Goal: Task Accomplishment & Management: Manage account settings

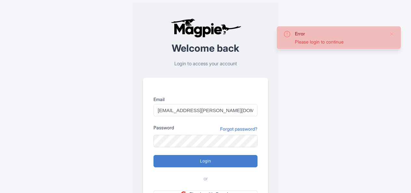
type input "Logging in..."
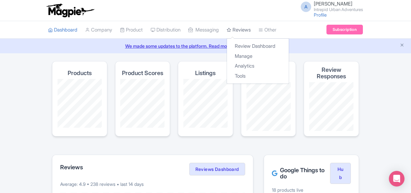
click at [248, 30] on link "Reviews" at bounding box center [239, 30] width 24 height 18
click at [249, 53] on link "Manage" at bounding box center [258, 56] width 62 height 10
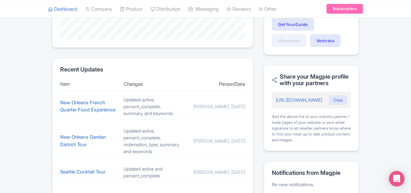
scroll to position [260, 0]
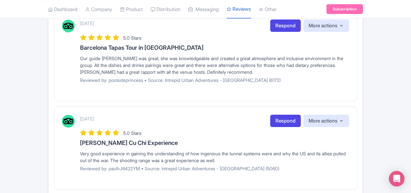
scroll to position [896, 0]
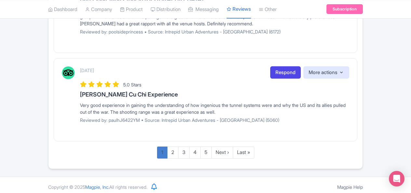
click at [165, 151] on link "1" at bounding box center [162, 153] width 10 height 12
click at [173, 150] on link "2" at bounding box center [172, 153] width 11 height 12
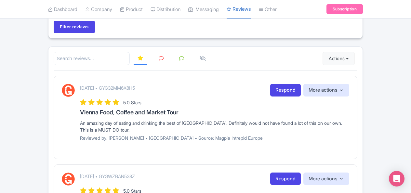
scroll to position [0, 0]
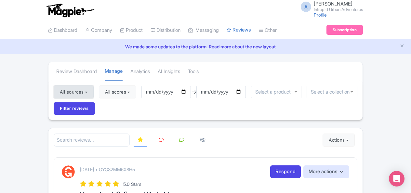
click at [83, 91] on button "All sources" at bounding box center [74, 92] width 40 height 13
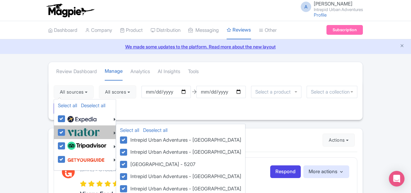
click at [66, 130] on label at bounding box center [83, 132] width 34 height 11
click at [66, 130] on input "checkbox" at bounding box center [68, 129] width 4 height 4
checkbox input "false"
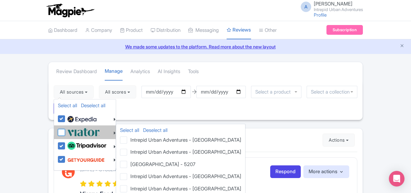
checkbox input "false"
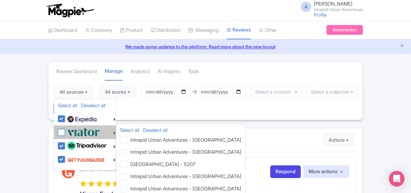
checkbox input "false"
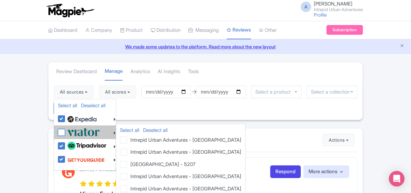
checkbox input "false"
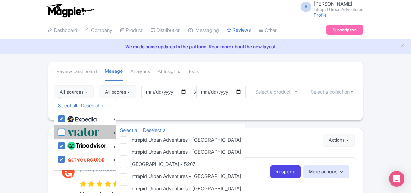
checkbox input "false"
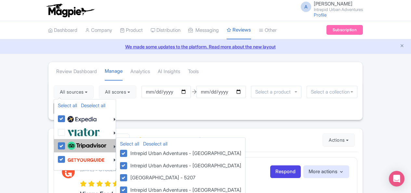
click at [66, 142] on label at bounding box center [86, 146] width 41 height 11
click at [66, 142] on input "checkbox" at bounding box center [68, 143] width 4 height 4
checkbox input "false"
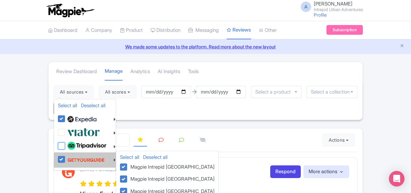
checkbox input "false"
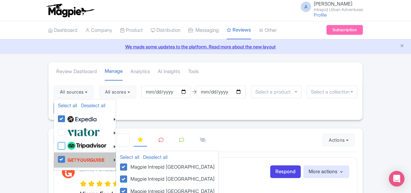
checkbox input "false"
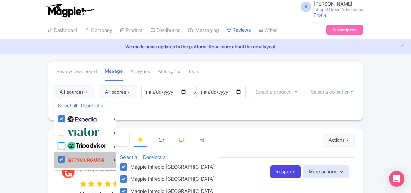
checkbox input "false"
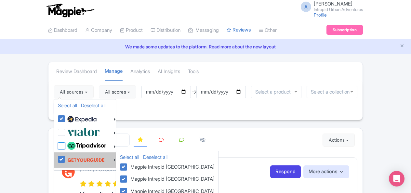
checkbox input "false"
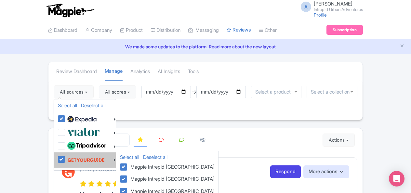
click at [66, 156] on label at bounding box center [85, 160] width 39 height 12
click at [66, 156] on input "checkbox" at bounding box center [68, 156] width 4 height 4
checkbox input "false"
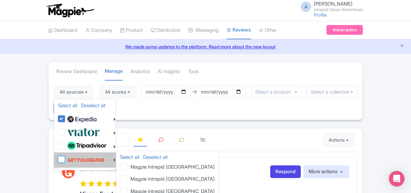
checkbox input "false"
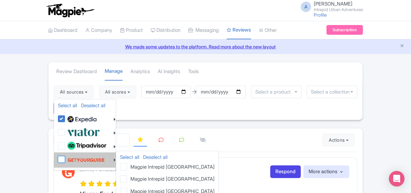
checkbox input "false"
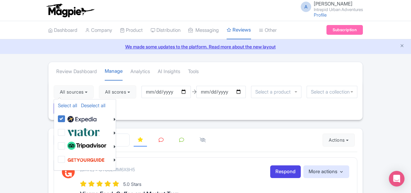
click at [345, 115] on div "All sources Select all Deselect all Select all Deselect all Urban Adventures - …" at bounding box center [206, 100] width 314 height 40
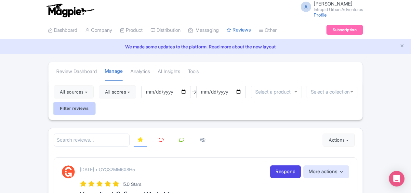
click at [81, 106] on input "Filter reviews" at bounding box center [74, 109] width 41 height 12
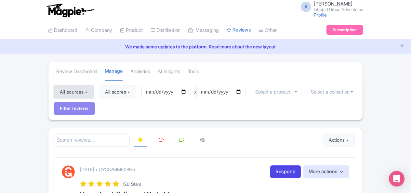
click at [88, 91] on button "All sources" at bounding box center [74, 92] width 40 height 13
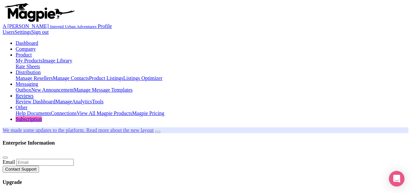
click at [41, 70] on link "Distribution" at bounding box center [28, 73] width 25 height 6
click at [53, 76] on link "Manage Resellers" at bounding box center [34, 79] width 37 height 6
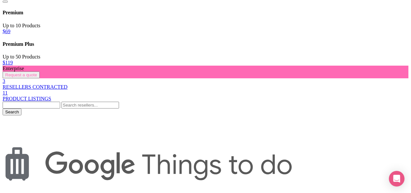
scroll to position [130, 0]
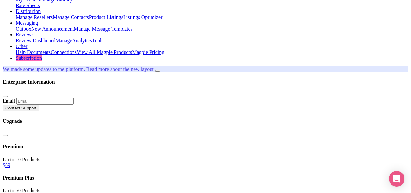
scroll to position [98, 0]
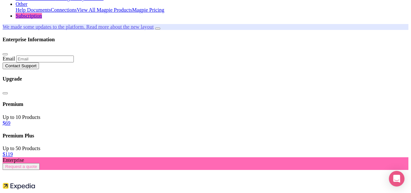
scroll to position [102, 0]
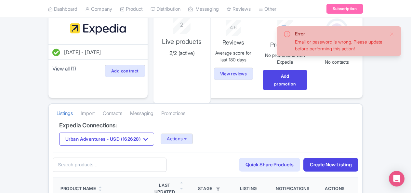
scroll to position [98, 0]
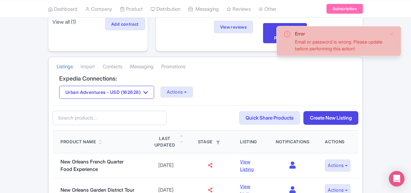
click at [395, 33] on div "Error Email or password is wrong. Please update before performing this action!" at bounding box center [339, 41] width 125 height 30
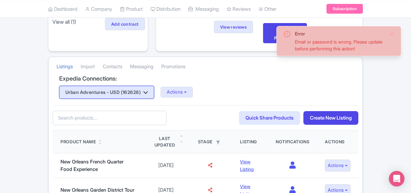
click at [119, 90] on button "Urban Adventures - USD (162628)" at bounding box center [106, 92] width 95 height 13
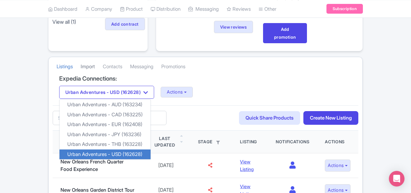
click at [83, 68] on link "Import" at bounding box center [88, 67] width 14 height 18
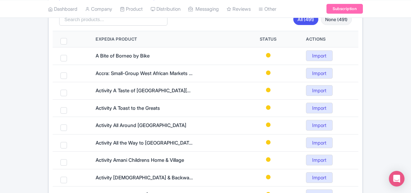
scroll to position [98, 0]
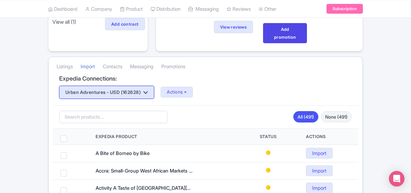
click at [121, 91] on button "Urban Adventures - USD (162628)" at bounding box center [106, 92] width 95 height 13
click at [116, 95] on button "Urban Adventures - USD (162628)" at bounding box center [106, 92] width 95 height 13
click at [138, 91] on button "Urban Adventures - USD (162628)" at bounding box center [106, 92] width 95 height 13
click at [148, 91] on icon "button" at bounding box center [146, 92] width 5 height 5
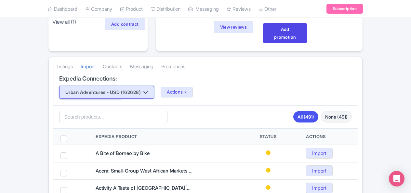
click at [148, 91] on icon "button" at bounding box center [146, 92] width 5 height 5
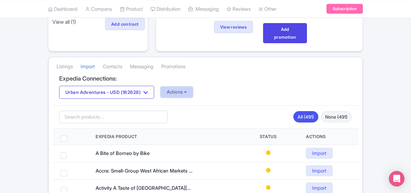
click at [187, 89] on button "Actions" at bounding box center [177, 92] width 32 height 11
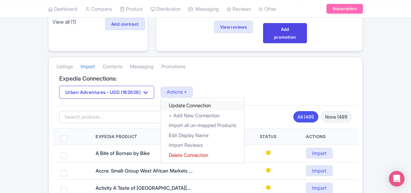
click at [195, 105] on link "Update Connection" at bounding box center [202, 106] width 83 height 10
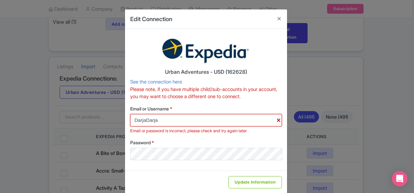
click at [177, 119] on input "DarjaDarja" at bounding box center [206, 120] width 152 height 12
click at [191, 119] on input "DarjaDarja" at bounding box center [206, 120] width 152 height 12
click at [152, 121] on input "DarjaDarja" at bounding box center [206, 120] width 152 height 12
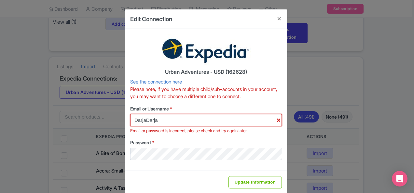
paste input "AnNguyen2960"
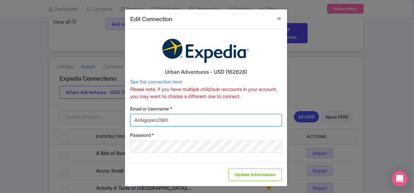
type input "AnNguyen2960"
click at [166, 122] on input "AnNguyen2960" at bounding box center [206, 120] width 152 height 12
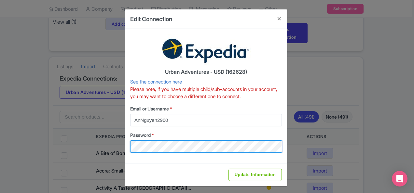
click at [118, 143] on div "Edit Connection Urban Adventures - USD (162628) See the connection here Please …" at bounding box center [207, 96] width 414 height 193
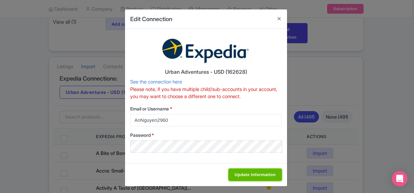
click at [259, 174] on input "Update Information" at bounding box center [255, 175] width 53 height 12
type input "Saving..."
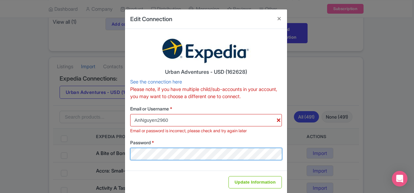
click at [86, 146] on div "Edit Connection Urban Adventures - USD (162628) See the connection here Please …" at bounding box center [207, 96] width 414 height 193
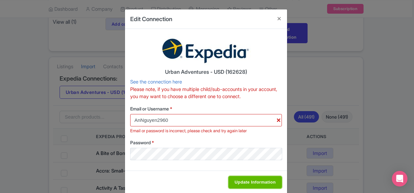
click at [258, 183] on input "Update Information" at bounding box center [255, 182] width 53 height 12
type input "Saving..."
click at [260, 185] on input "Update Information" at bounding box center [255, 182] width 53 height 12
type input "Saving..."
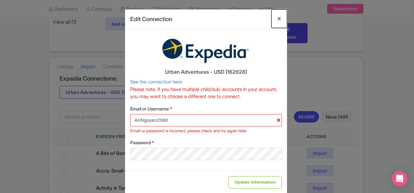
click at [279, 18] on button "Close" at bounding box center [279, 18] width 16 height 19
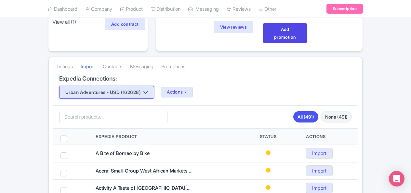
click at [133, 90] on button "Urban Adventures - USD (162628)" at bounding box center [106, 92] width 95 height 13
click at [140, 90] on button "Urban Adventures - USD (162628)" at bounding box center [106, 92] width 95 height 13
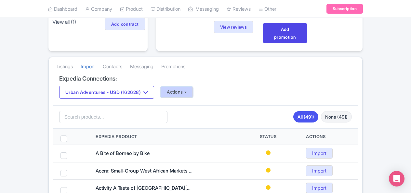
click at [189, 92] on button "Actions" at bounding box center [177, 92] width 32 height 11
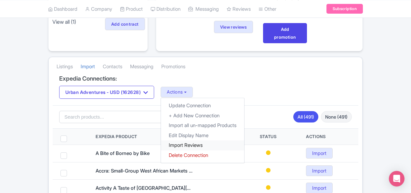
click at [198, 143] on link "Import Reviews" at bounding box center [202, 146] width 83 height 10
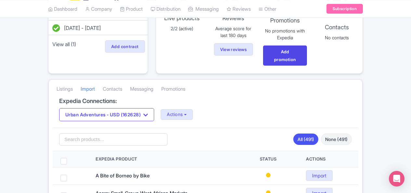
scroll to position [65, 0]
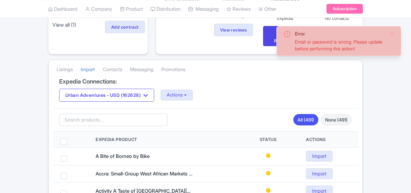
scroll to position [98, 0]
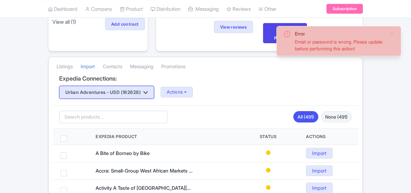
click at [132, 94] on button "Urban Adventures - USD (162628)" at bounding box center [106, 92] width 95 height 13
click at [148, 91] on icon "button" at bounding box center [146, 92] width 5 height 5
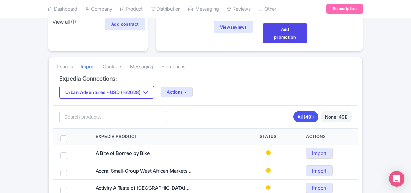
click at [248, 88] on div "Urban Adventures - USD (162628) Actions Update Connection + Add New Connection …" at bounding box center [205, 92] width 293 height 13
click at [188, 91] on button "Actions" at bounding box center [177, 92] width 32 height 11
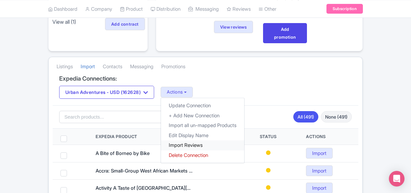
click at [209, 142] on link "Import Reviews" at bounding box center [202, 146] width 83 height 10
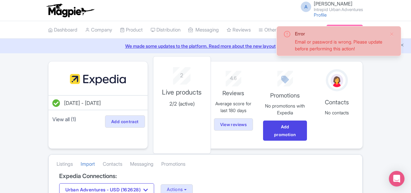
scroll to position [65, 0]
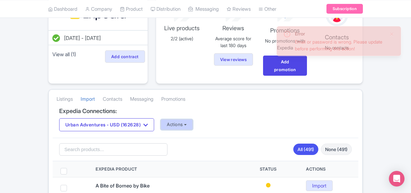
click at [174, 123] on button "Actions" at bounding box center [177, 124] width 32 height 11
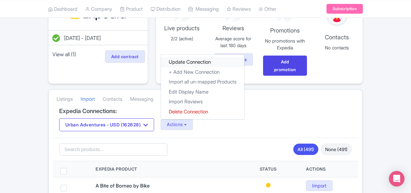
click at [200, 63] on link "Update Connection" at bounding box center [202, 62] width 83 height 10
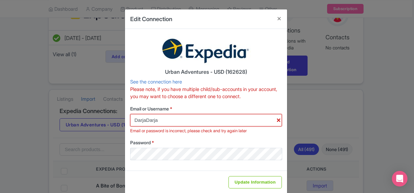
click at [178, 125] on input "DarjaDarja" at bounding box center [206, 120] width 152 height 12
click at [144, 120] on input "DarjaDarja" at bounding box center [206, 120] width 152 height 12
paste input "AnNguyen2960"
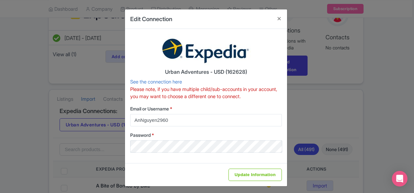
type input "AnNguyen2960"
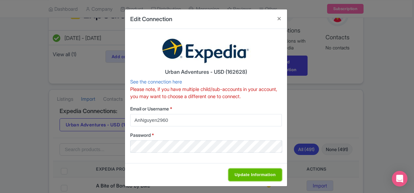
click at [244, 175] on input "Update Information" at bounding box center [255, 175] width 53 height 12
type input "Saving..."
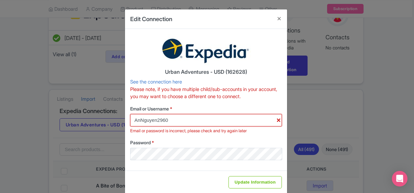
click at [160, 118] on input "AnNguyen2960" at bounding box center [206, 120] width 152 height 12
click at [262, 20] on div "Edit Connection" at bounding box center [206, 19] width 162 height 20
click at [177, 118] on input "AnNguyen2960" at bounding box center [206, 120] width 152 height 12
click at [276, 18] on button "Close" at bounding box center [279, 18] width 16 height 19
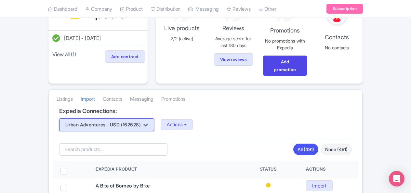
click at [133, 125] on button "Urban Adventures - USD (162628)" at bounding box center [106, 124] width 95 height 13
click at [129, 123] on button "Urban Adventures - USD (162628)" at bounding box center [106, 124] width 95 height 13
click at [148, 123] on icon "button" at bounding box center [146, 125] width 5 height 5
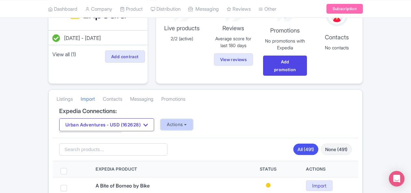
click at [193, 122] on button "Actions" at bounding box center [177, 124] width 32 height 11
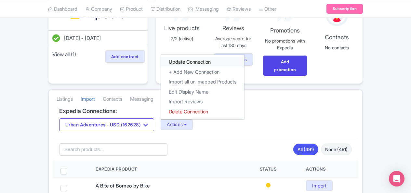
click at [217, 62] on link "Update Connection" at bounding box center [202, 62] width 83 height 10
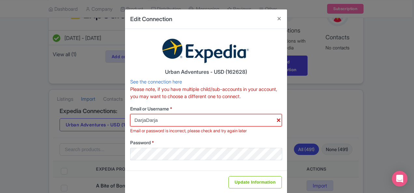
click at [177, 119] on input "DarjaDarja" at bounding box center [206, 120] width 152 height 12
click at [143, 117] on input "DarjaDarja" at bounding box center [206, 120] width 152 height 12
type input "AnNguyen2960"
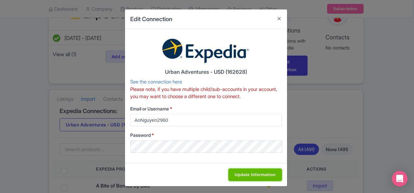
click at [245, 173] on input "Update Information" at bounding box center [255, 175] width 53 height 12
type input "Saving..."
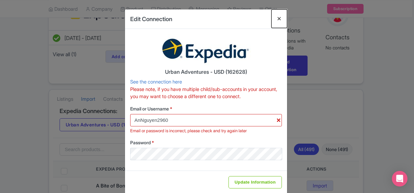
click at [276, 17] on button "Close" at bounding box center [279, 18] width 16 height 19
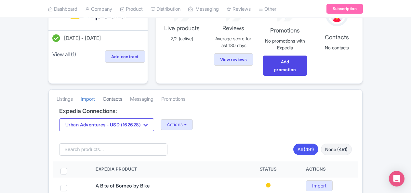
click at [117, 99] on link "Contacts" at bounding box center [113, 99] width 20 height 18
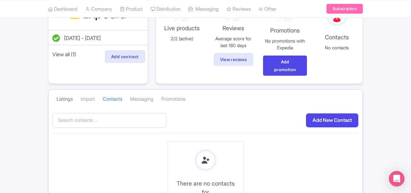
click at [67, 96] on link "Listings" at bounding box center [65, 99] width 16 height 18
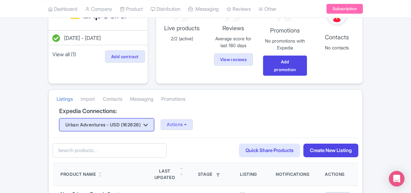
click at [147, 123] on button "Urban Adventures - USD (162628)" at bounding box center [106, 124] width 95 height 13
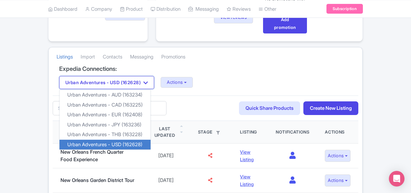
scroll to position [98, 0]
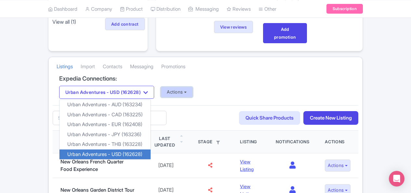
click at [187, 95] on button "Actions" at bounding box center [177, 92] width 32 height 11
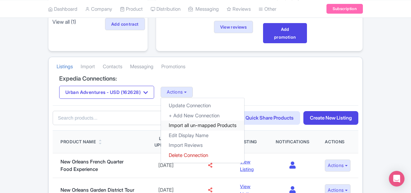
click at [199, 125] on link "Import all un-mapped Products" at bounding box center [202, 126] width 83 height 10
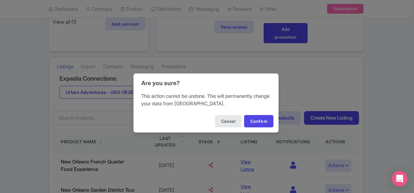
click at [295, 89] on div "Are you sure? This action cannot be undone. This will permanently change your d…" at bounding box center [207, 96] width 414 height 193
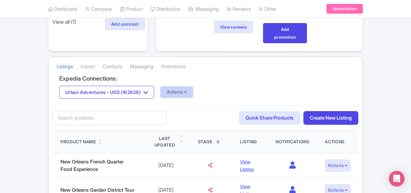
click at [190, 91] on button "Actions" at bounding box center [177, 92] width 32 height 11
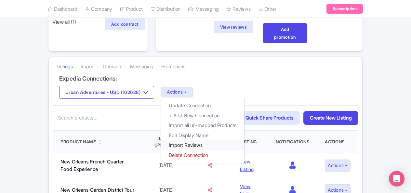
click at [200, 145] on link "Import Reviews" at bounding box center [202, 146] width 83 height 10
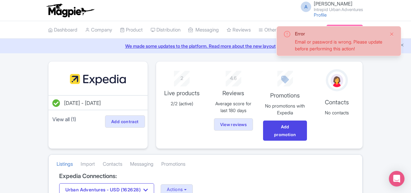
click at [393, 36] on button "Close" at bounding box center [392, 34] width 5 height 8
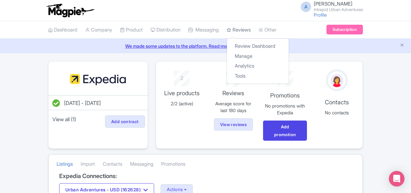
click at [251, 30] on link "Reviews" at bounding box center [239, 30] width 24 height 18
click at [246, 29] on link "Reviews" at bounding box center [239, 30] width 24 height 18
click at [251, 56] on link "Manage" at bounding box center [258, 56] width 62 height 10
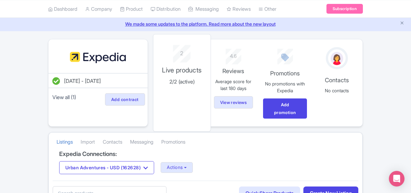
scroll to position [33, 0]
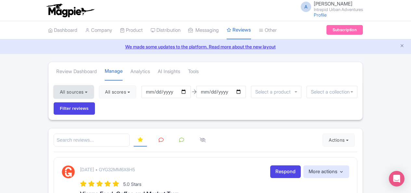
click at [89, 88] on button "All sources" at bounding box center [74, 92] width 40 height 13
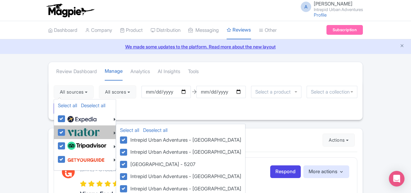
click at [66, 135] on label at bounding box center [83, 132] width 34 height 11
click at [66, 131] on input "checkbox" at bounding box center [68, 129] width 4 height 4
checkbox input "false"
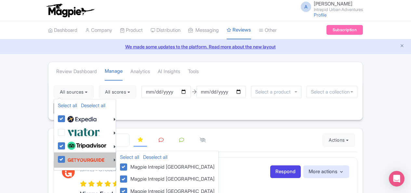
drag, startPoint x: 60, startPoint y: 146, endPoint x: 63, endPoint y: 157, distance: 11.7
click at [66, 146] on label at bounding box center [86, 146] width 41 height 11
click at [66, 145] on input "checkbox" at bounding box center [68, 143] width 4 height 4
checkbox input "false"
click at [66, 159] on label at bounding box center [85, 160] width 39 height 12
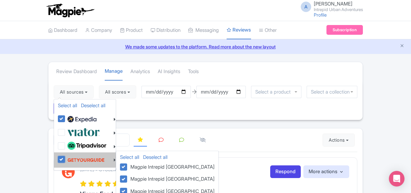
click at [66, 158] on input "checkbox" at bounding box center [68, 156] width 4 height 4
checkbox input "false"
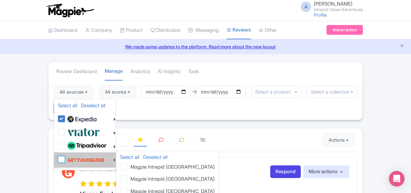
checkbox input "false"
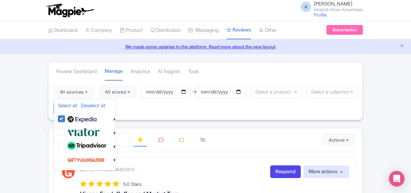
click at [164, 113] on div "All sources Select all Deselect all Select all Deselect all Urban Adventures - …" at bounding box center [206, 100] width 314 height 40
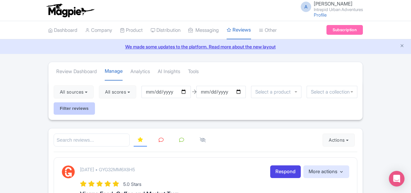
drag, startPoint x: 216, startPoint y: 118, endPoint x: 81, endPoint y: 111, distance: 135.6
click at [215, 118] on div "All sources Select all Deselect all Select all Deselect all Urban Adventures - …" at bounding box center [206, 100] width 314 height 40
click at [75, 110] on input "Filter reviews" at bounding box center [74, 109] width 41 height 12
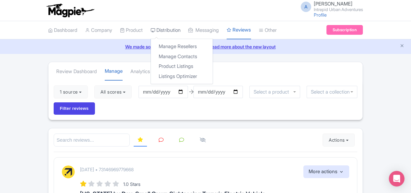
click at [169, 29] on link "Distribution" at bounding box center [166, 30] width 30 height 18
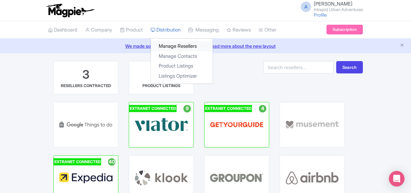
click at [174, 47] on link "Manage Resellers" at bounding box center [182, 46] width 62 height 10
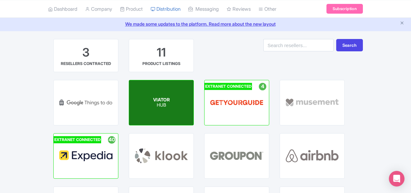
scroll to position [33, 0]
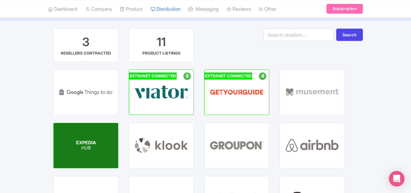
click at [97, 143] on div "EXPEDIA HUB" at bounding box center [86, 145] width 64 height 45
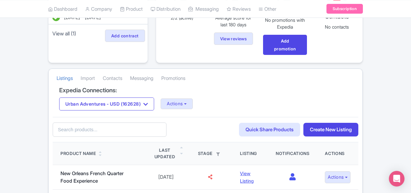
scroll to position [98, 0]
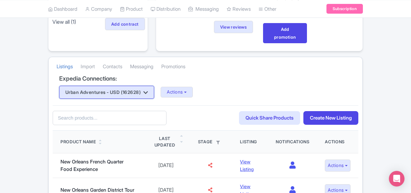
click at [148, 90] on icon "button" at bounding box center [146, 92] width 5 height 5
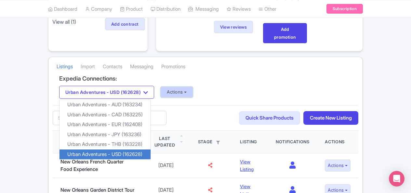
click at [176, 91] on button "Actions" at bounding box center [177, 92] width 32 height 11
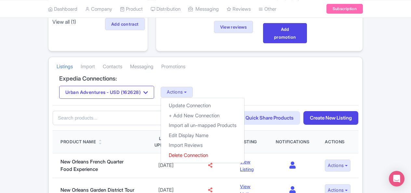
click at [212, 88] on div "Urban Adventures - USD (162628) Urban Adventures - AUD (163234) Urban Adventure…" at bounding box center [205, 92] width 293 height 13
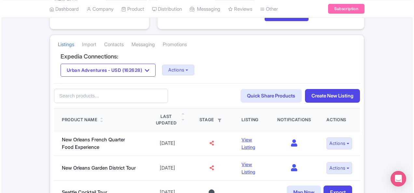
scroll to position [130, 0]
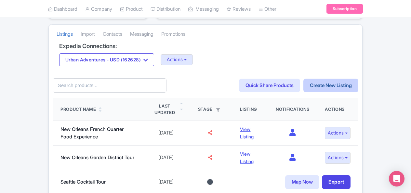
click at [336, 83] on link "Create New Listing" at bounding box center [331, 86] width 55 height 14
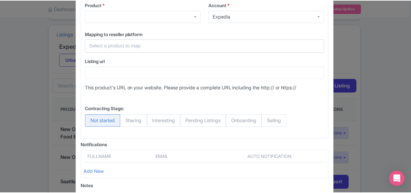
scroll to position [0, 0]
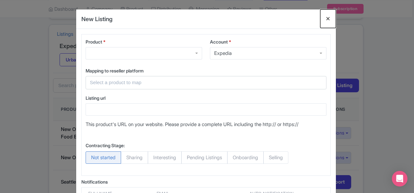
click at [327, 17] on button "Close" at bounding box center [328, 18] width 16 height 19
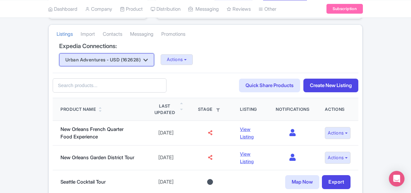
click at [111, 57] on button "Urban Adventures - USD (162628)" at bounding box center [106, 59] width 95 height 13
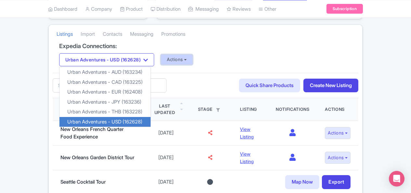
click at [175, 61] on button "Actions" at bounding box center [177, 59] width 32 height 11
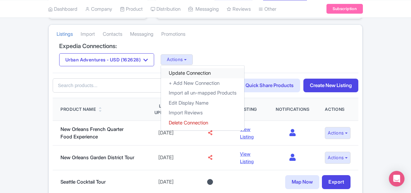
click at [192, 73] on link "Update Connection" at bounding box center [202, 73] width 83 height 10
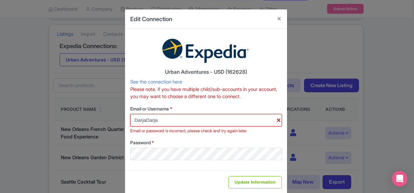
click at [164, 121] on input "DarjaDarja" at bounding box center [206, 120] width 152 height 12
type input "AnNguyen2960"
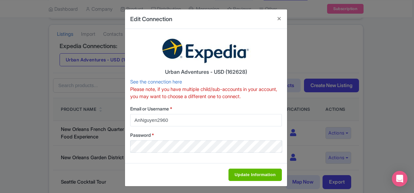
type input "Saving..."
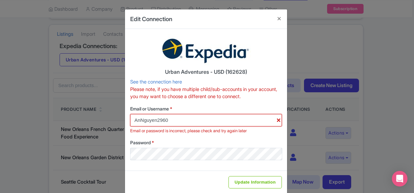
click at [192, 121] on input "AnNguyen2960" at bounding box center [206, 120] width 152 height 12
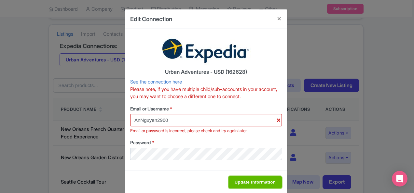
click at [252, 182] on input "Update Information" at bounding box center [255, 182] width 53 height 12
type input "Saving..."
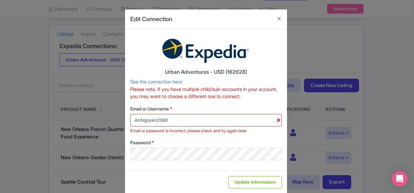
click at [203, 119] on input "AnNguyen2960" at bounding box center [206, 120] width 152 height 12
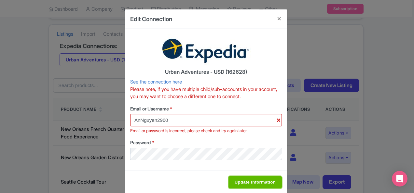
click at [259, 182] on input "Update Information" at bounding box center [255, 182] width 53 height 12
type input "Saving..."
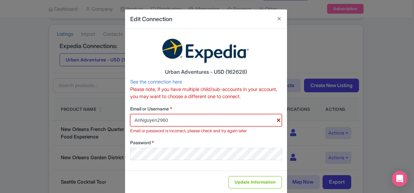
click at [223, 118] on input "AnNguyen2960" at bounding box center [206, 120] width 152 height 12
click at [256, 105] on div "Urban Adventures - USD (162628) See the connection here Please note, if you hav…" at bounding box center [206, 100] width 162 height 142
click at [170, 119] on input "AnNguyen2960" at bounding box center [206, 120] width 152 height 12
click at [263, 92] on p "Please note, if you have multiple child/sub-accounts in your account, you may w…" at bounding box center [206, 93] width 152 height 15
click at [209, 111] on label "Email or Username *" at bounding box center [206, 108] width 152 height 7
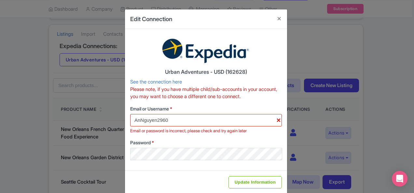
click at [209, 114] on input "AnNguyen2960" at bounding box center [206, 120] width 152 height 12
click at [207, 118] on input "AnNguyen2960" at bounding box center [206, 120] width 152 height 12
click at [261, 98] on p "Please note, if you have multiple child/sub-accounts in your account, you may w…" at bounding box center [206, 93] width 152 height 15
click at [280, 18] on button "Close" at bounding box center [279, 18] width 16 height 19
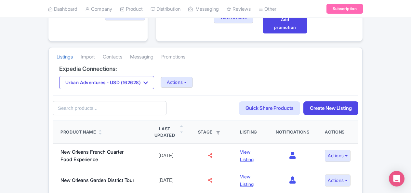
scroll to position [98, 0]
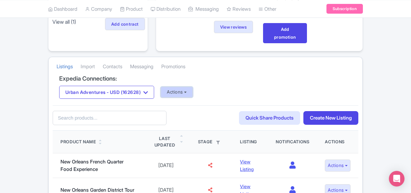
click at [182, 93] on button "Actions" at bounding box center [177, 92] width 32 height 11
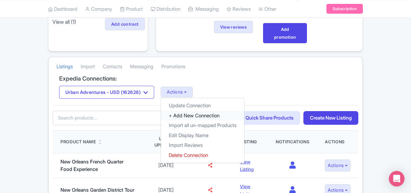
click at [204, 115] on link "+ Add New Connection" at bounding box center [202, 116] width 83 height 10
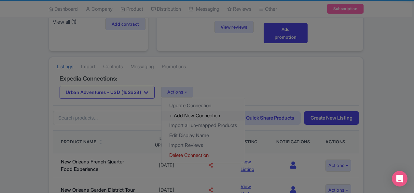
type input "AnNguyen2960"
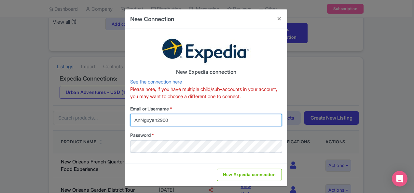
click at [198, 118] on input "AnNguyen2960" at bounding box center [206, 120] width 152 height 12
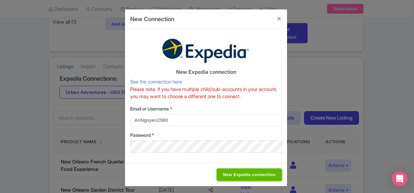
click at [247, 175] on input "New Expedia connection" at bounding box center [249, 175] width 65 height 12
type input "Saving..."
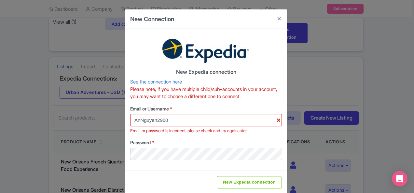
click at [326, 55] on div "New Connection New Expedia connection See the connection here Please note, if y…" at bounding box center [207, 96] width 414 height 193
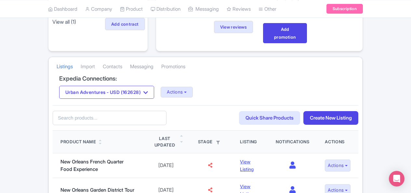
click at [76, 117] on input "text" at bounding box center [110, 118] width 114 height 15
click at [126, 65] on li "Contacts" at bounding box center [112, 67] width 27 height 18
click at [113, 65] on link "Contacts" at bounding box center [113, 67] width 20 height 18
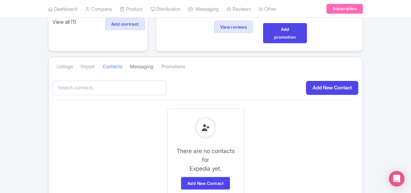
click at [135, 66] on link "Messaging" at bounding box center [141, 67] width 23 height 18
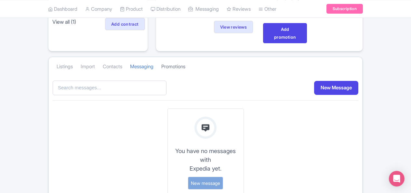
click at [180, 66] on link "Promotions" at bounding box center [173, 67] width 24 height 18
click at [98, 66] on li "Import" at bounding box center [88, 67] width 22 height 18
click at [89, 66] on link "Import" at bounding box center [88, 67] width 14 height 18
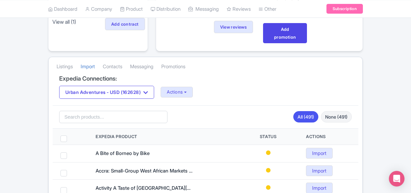
scroll to position [130, 0]
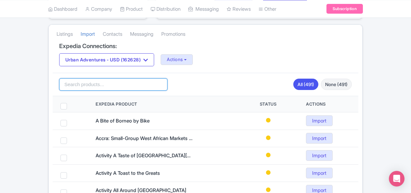
click at [92, 82] on input "search" at bounding box center [113, 84] width 108 height 12
click at [299, 82] on link "All (491)" at bounding box center [306, 84] width 25 height 11
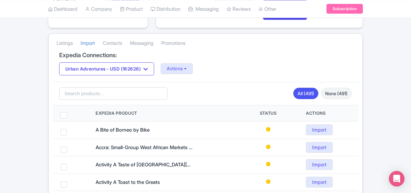
scroll to position [123, 0]
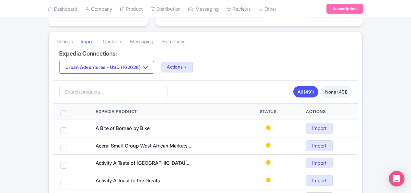
click at [64, 111] on span at bounding box center [64, 114] width 7 height 7
click at [70, 111] on input "checkbox" at bounding box center [72, 113] width 4 height 4
checkbox input "true"
click at [306, 90] on link "All (491)" at bounding box center [306, 91] width 25 height 11
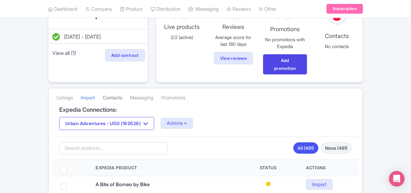
scroll to position [58, 0]
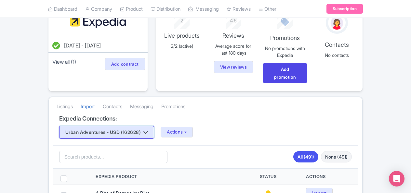
click at [141, 130] on button "Urban Adventures - USD (162628)" at bounding box center [106, 132] width 95 height 13
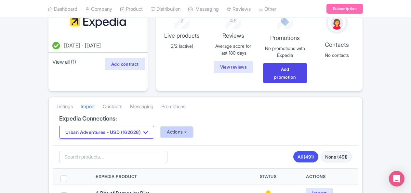
click at [186, 131] on button "Actions" at bounding box center [177, 132] width 32 height 11
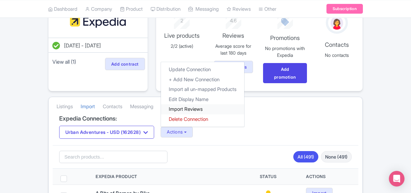
click at [203, 108] on link "Import Reviews" at bounding box center [202, 109] width 83 height 10
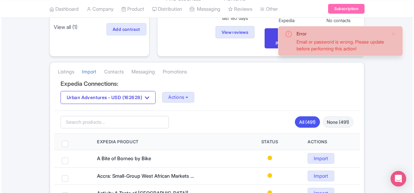
scroll to position [65, 0]
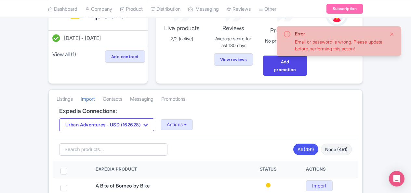
click at [393, 34] on button "Close" at bounding box center [392, 34] width 5 height 8
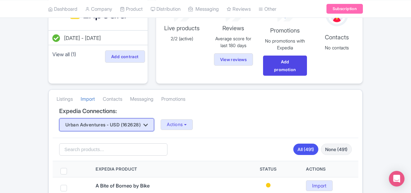
click at [120, 123] on button "Urban Adventures - USD (162628)" at bounding box center [106, 124] width 95 height 13
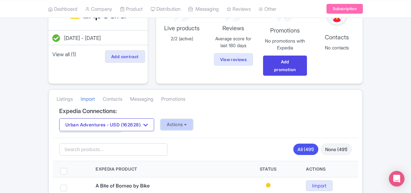
click at [182, 123] on button "Actions" at bounding box center [177, 124] width 32 height 11
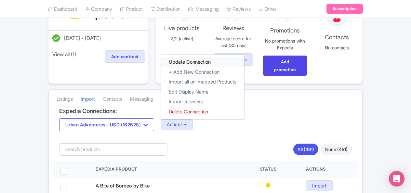
click at [198, 60] on link "Update Connection" at bounding box center [202, 62] width 83 height 10
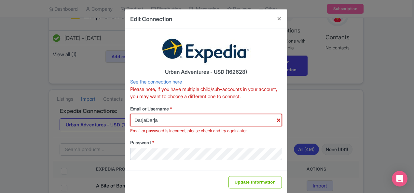
drag, startPoint x: 174, startPoint y: 122, endPoint x: 179, endPoint y: 124, distance: 5.1
click at [174, 122] on input "DarjaDarja" at bounding box center [206, 120] width 152 height 12
click at [281, 18] on button "Close" at bounding box center [279, 18] width 16 height 19
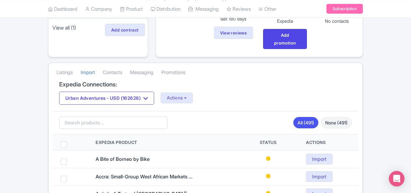
scroll to position [98, 0]
